Goal: Transaction & Acquisition: Purchase product/service

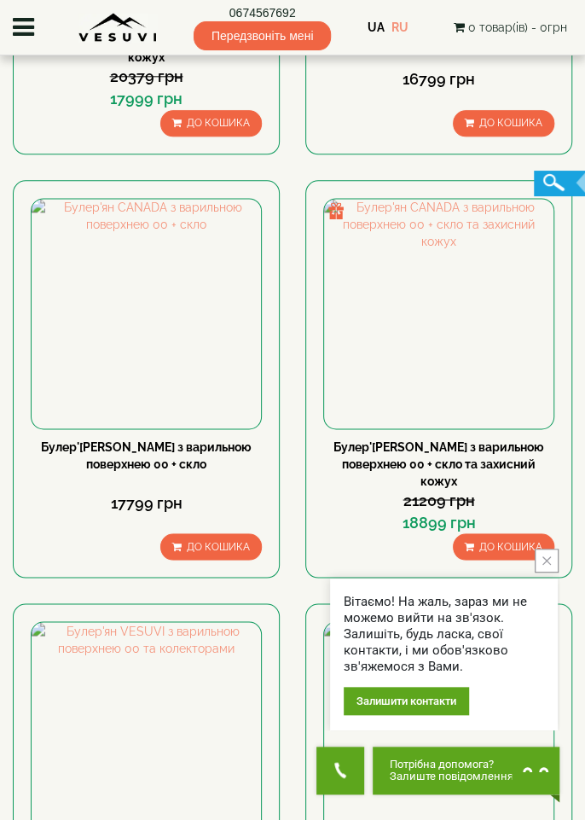
scroll to position [2632, 0]
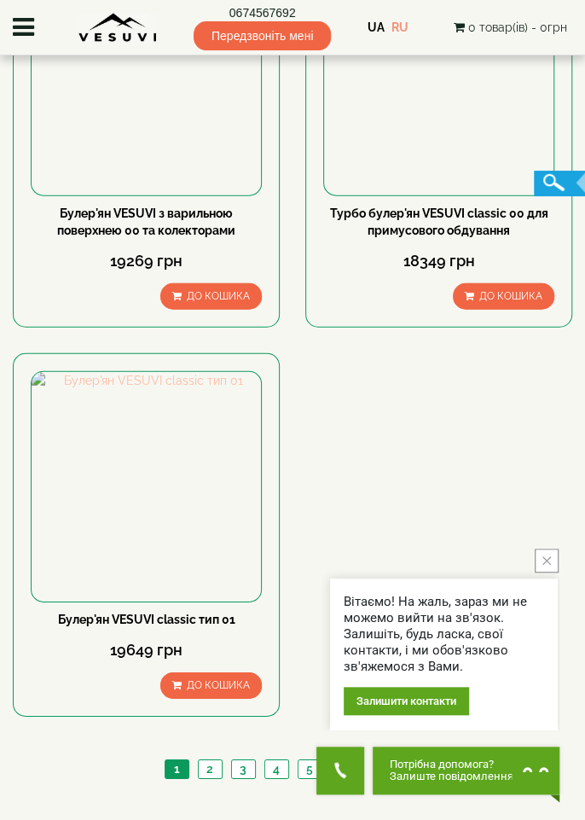
scroll to position [3361, 0]
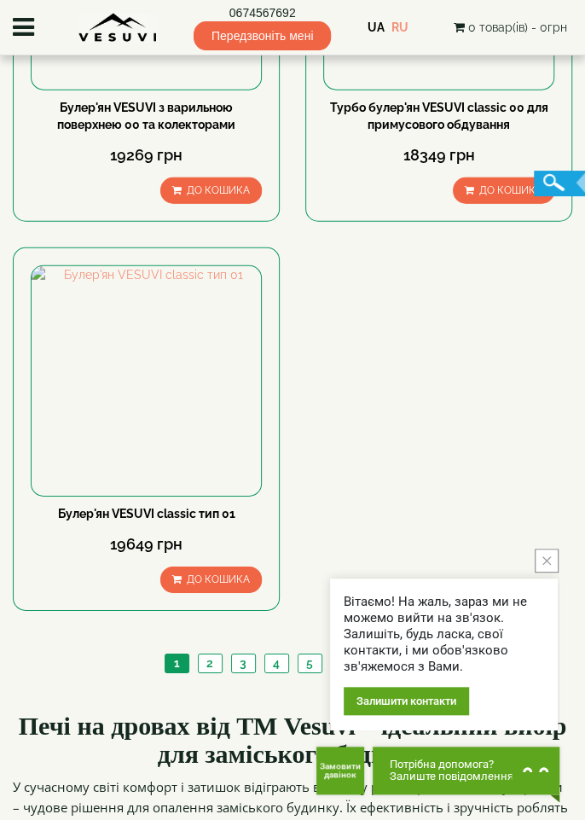
click at [339, 654] on link "6" at bounding box center [343, 663] width 25 height 18
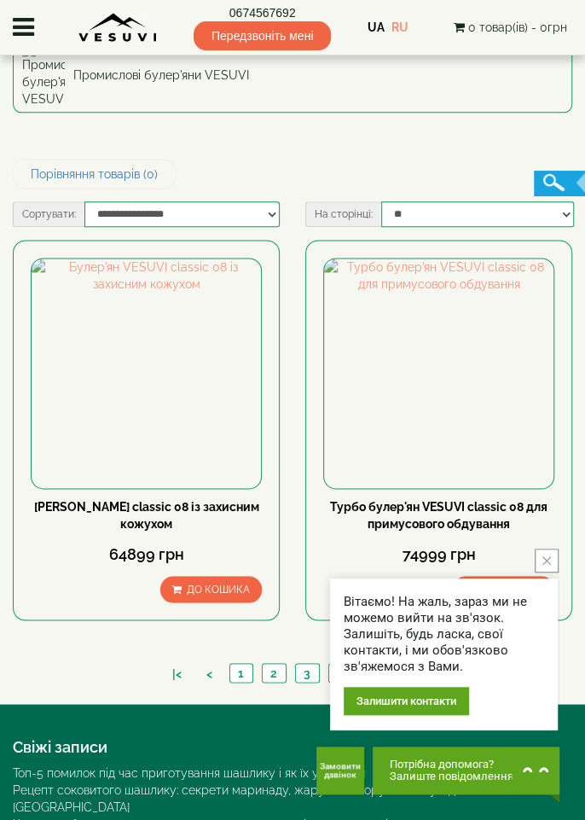
scroll to position [556, 0]
